Goal: Task Accomplishment & Management: Manage account settings

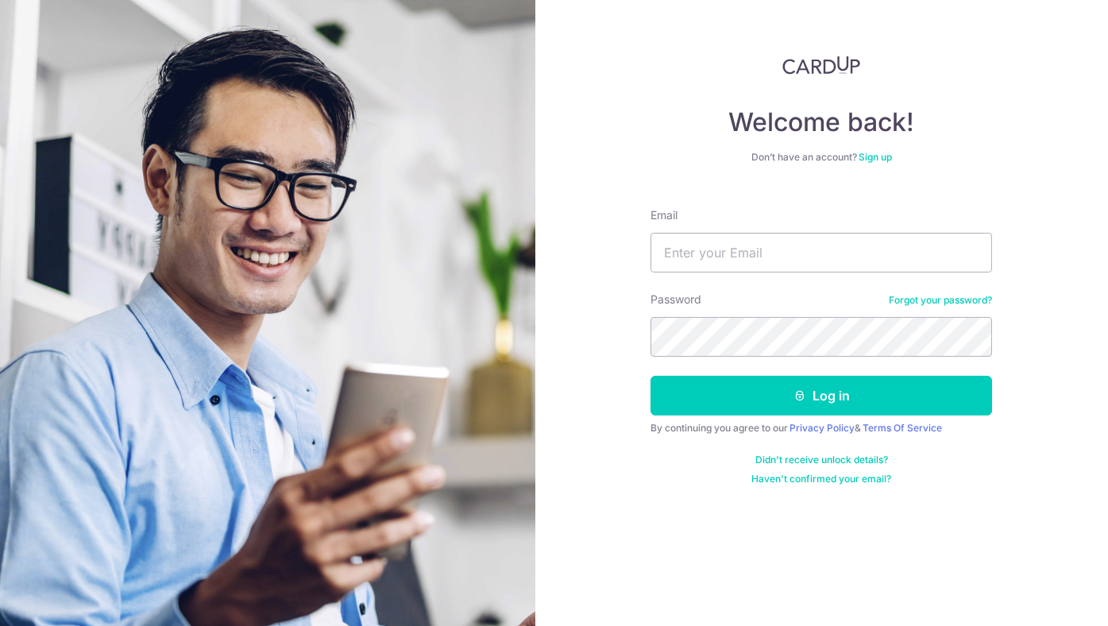
click at [747, 231] on div "Email" at bounding box center [822, 239] width 342 height 65
click at [748, 238] on input "Email" at bounding box center [822, 253] width 342 height 40
type input "[EMAIL_ADDRESS][DOMAIN_NAME]"
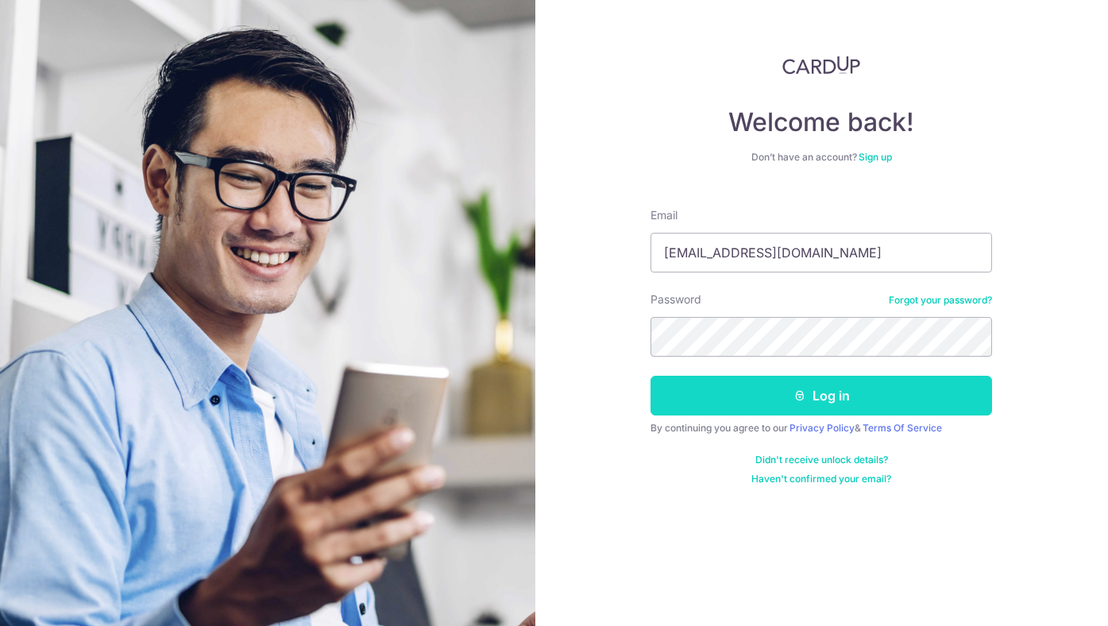
click at [775, 396] on button "Log in" at bounding box center [822, 396] width 342 height 40
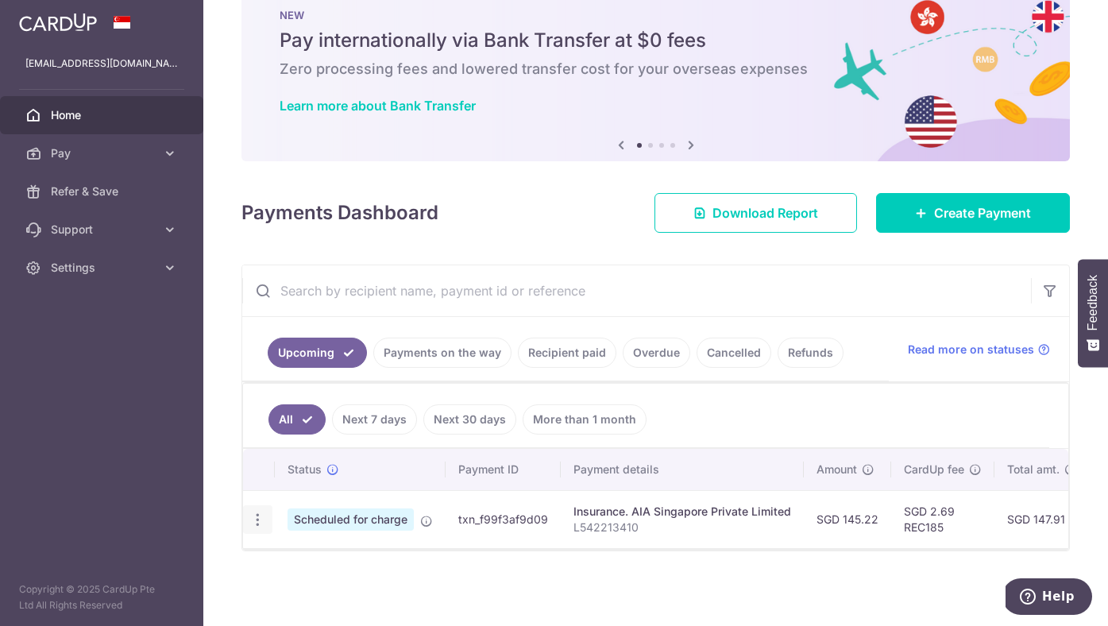
click at [258, 512] on icon "button" at bounding box center [257, 520] width 17 height 17
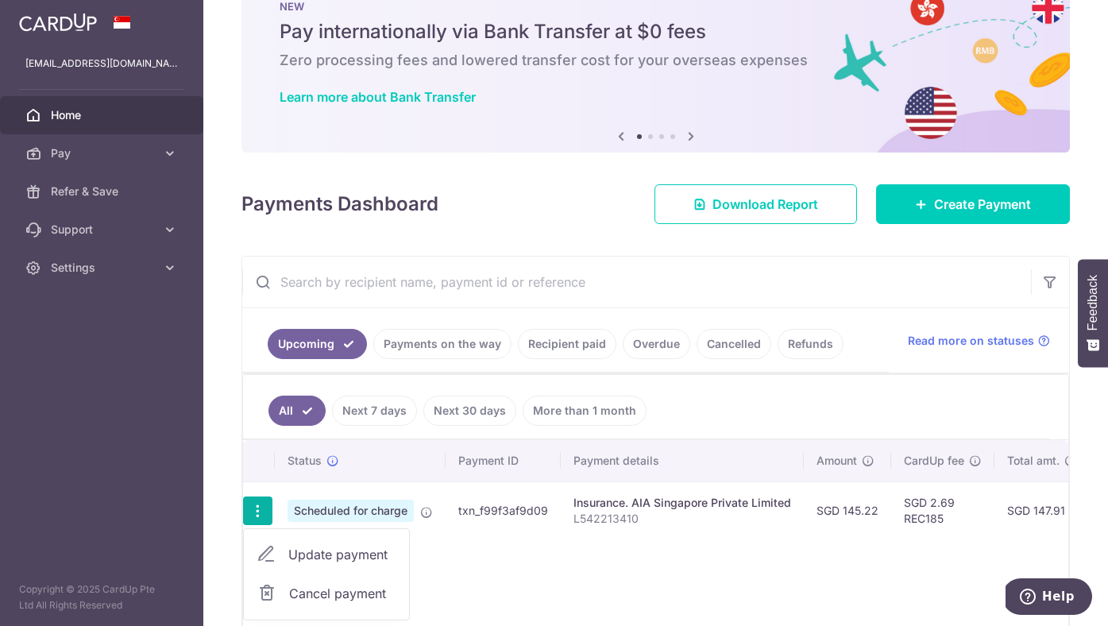
click at [305, 581] on link "Cancel payment" at bounding box center [326, 594] width 165 height 40
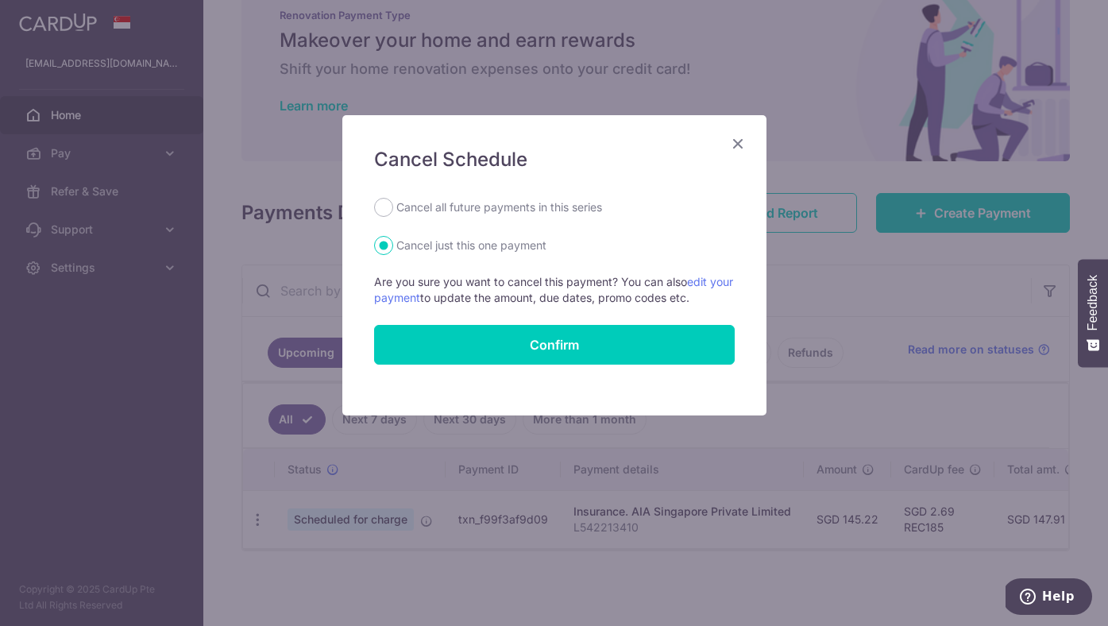
click at [539, 196] on div "Cancel Schedule Cancel all future payments in this series Cancel just this one …" at bounding box center [554, 265] width 424 height 300
click at [539, 212] on label "Cancel all future payments in this series" at bounding box center [499, 207] width 206 height 19
click at [393, 212] on input "Cancel all future payments in this series" at bounding box center [383, 207] width 19 height 19
radio input "true"
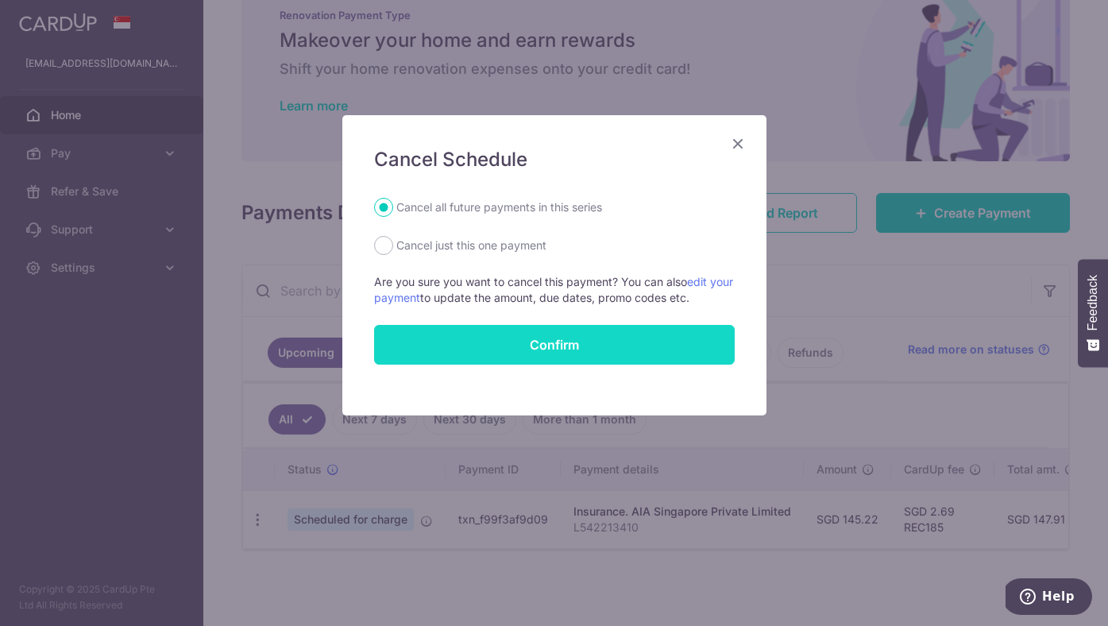
click at [541, 350] on button "Confirm" at bounding box center [554, 345] width 361 height 40
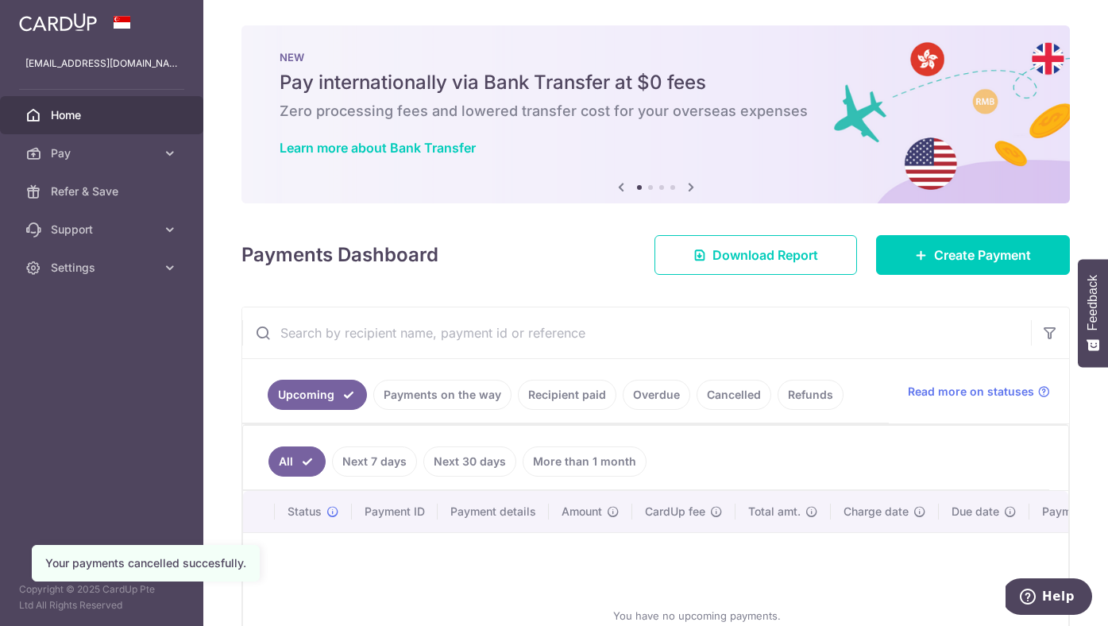
click at [458, 406] on link "Payments on the way" at bounding box center [442, 395] width 138 height 30
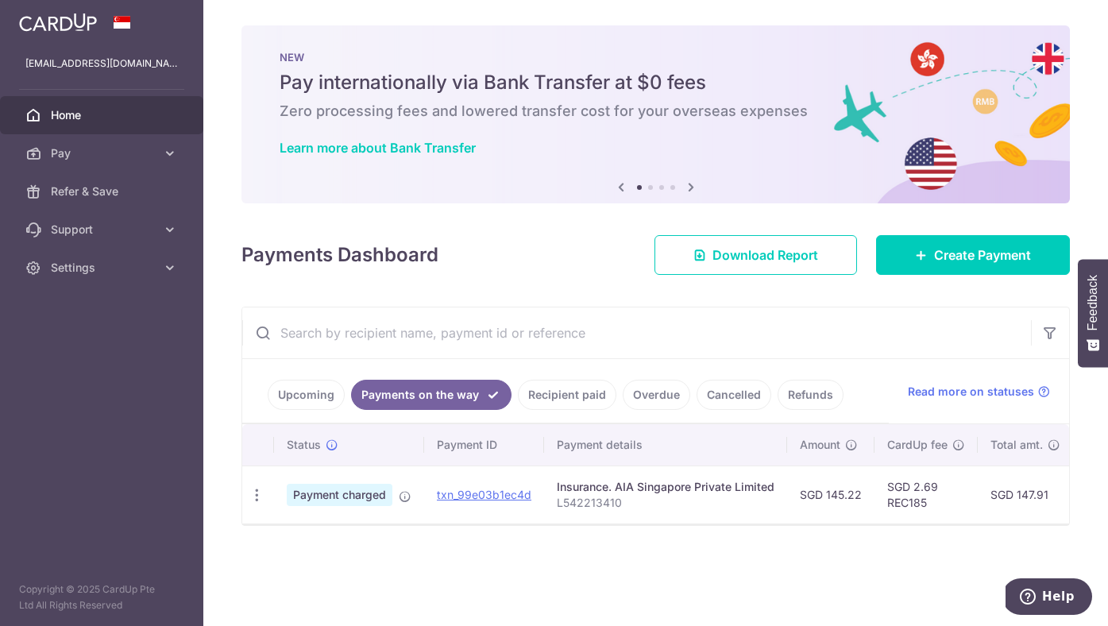
click at [570, 401] on link "Recipient paid" at bounding box center [567, 395] width 98 height 30
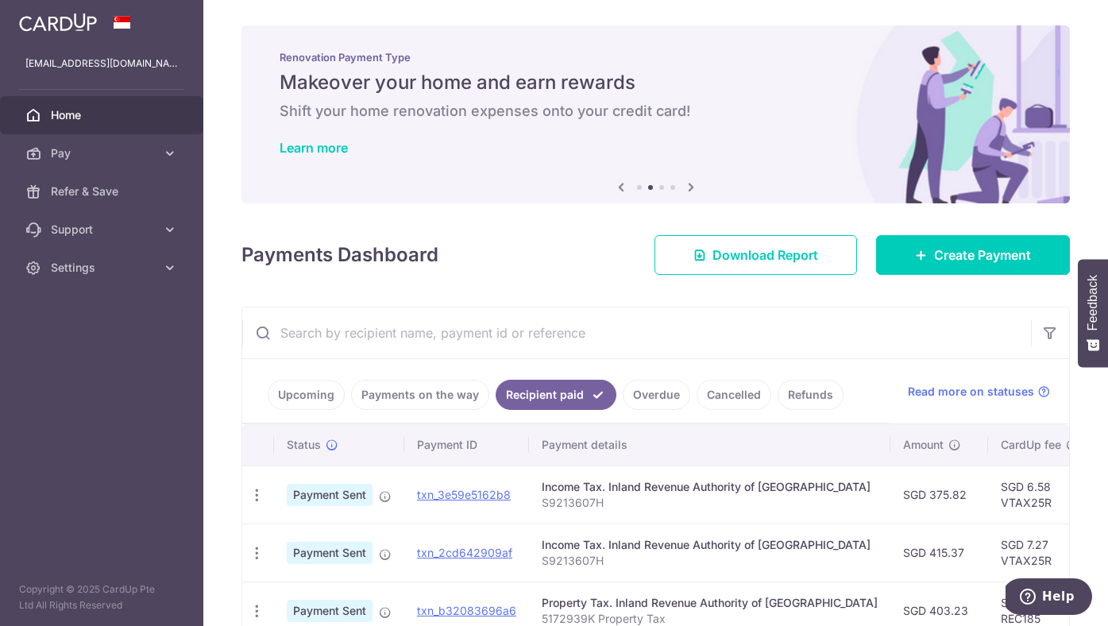
click at [303, 397] on link "Upcoming" at bounding box center [306, 395] width 77 height 30
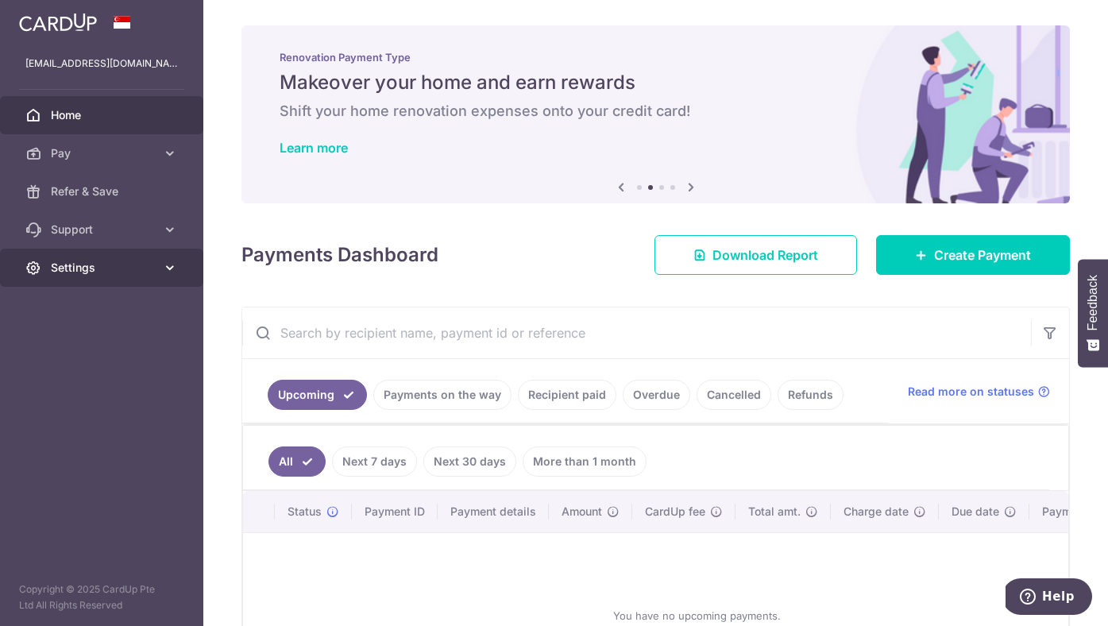
click at [115, 268] on span "Settings" at bounding box center [103, 268] width 105 height 16
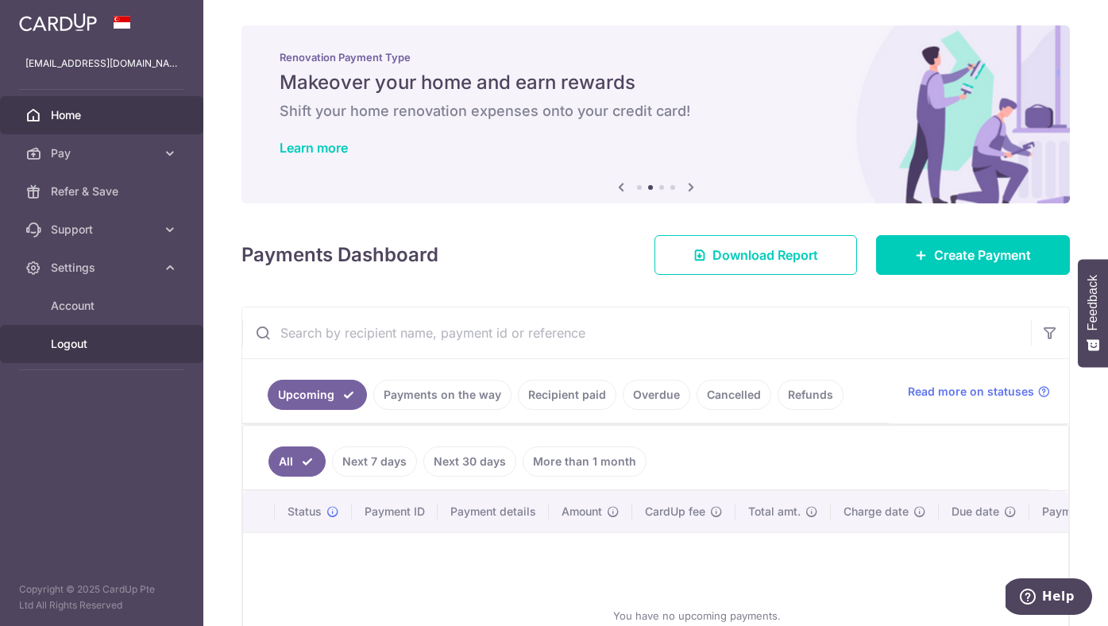
click at [79, 354] on link "Logout" at bounding box center [101, 344] width 203 height 38
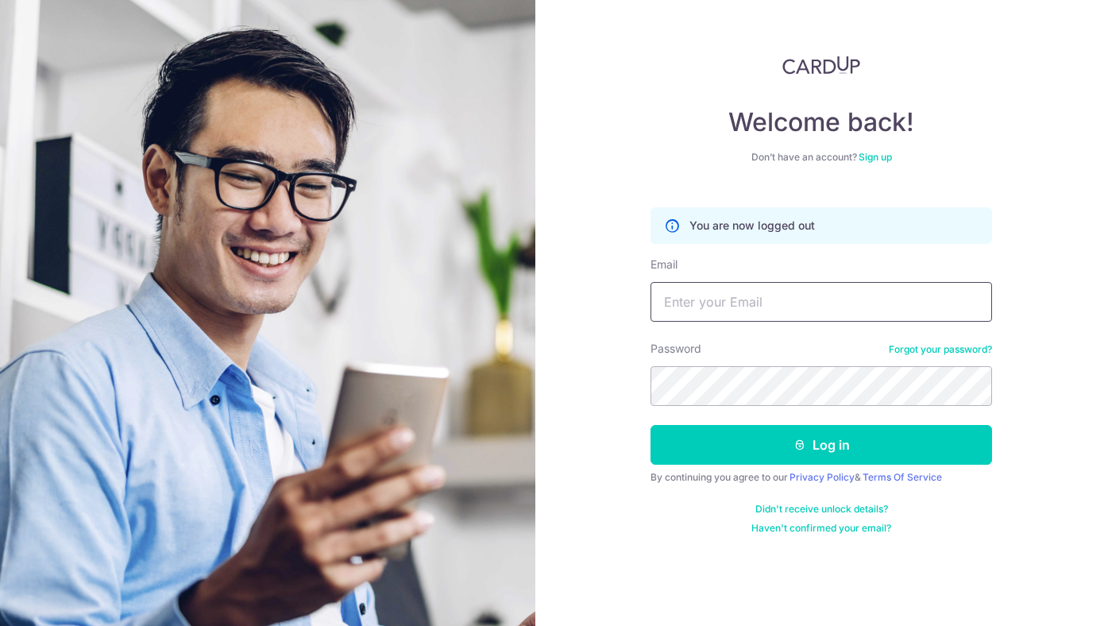
click at [697, 295] on input "Email" at bounding box center [822, 302] width 342 height 40
type input "Nadia.ongkowidjaja@gmail.com"
click at [789, 471] on div "By continuing you agree to our Privacy Policy & Terms Of Service" at bounding box center [822, 477] width 342 height 13
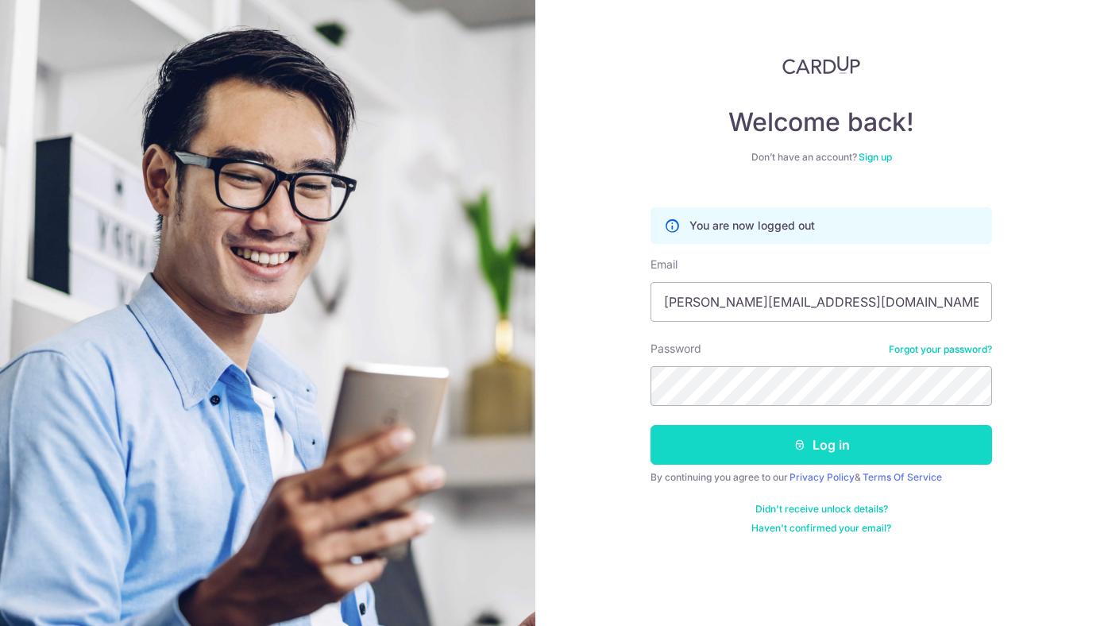
click at [783, 458] on button "Log in" at bounding box center [822, 445] width 342 height 40
